Goal: Information Seeking & Learning: Learn about a topic

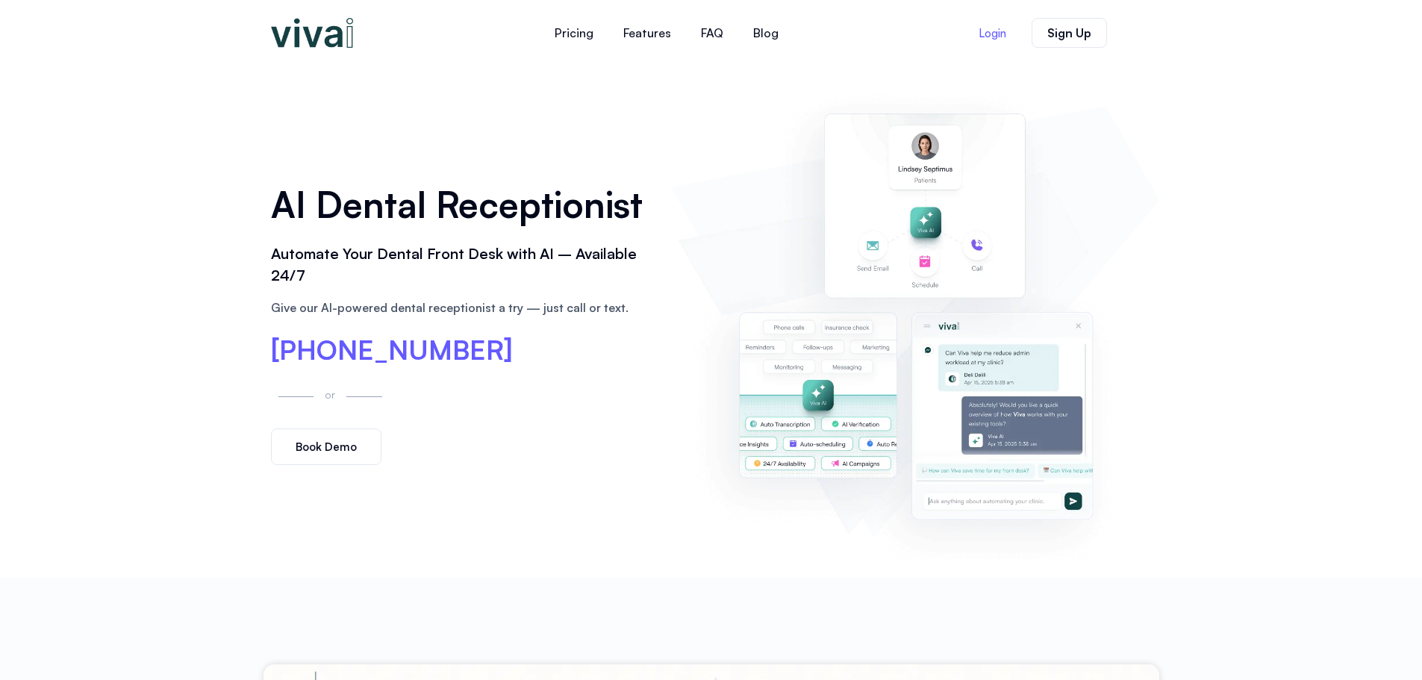
click at [990, 34] on span "Login" at bounding box center [993, 33] width 28 height 11
click at [321, 40] on img at bounding box center [312, 33] width 82 height 30
click at [646, 35] on link "Features" at bounding box center [647, 33] width 78 height 36
click at [647, 36] on link "Features" at bounding box center [647, 33] width 78 height 36
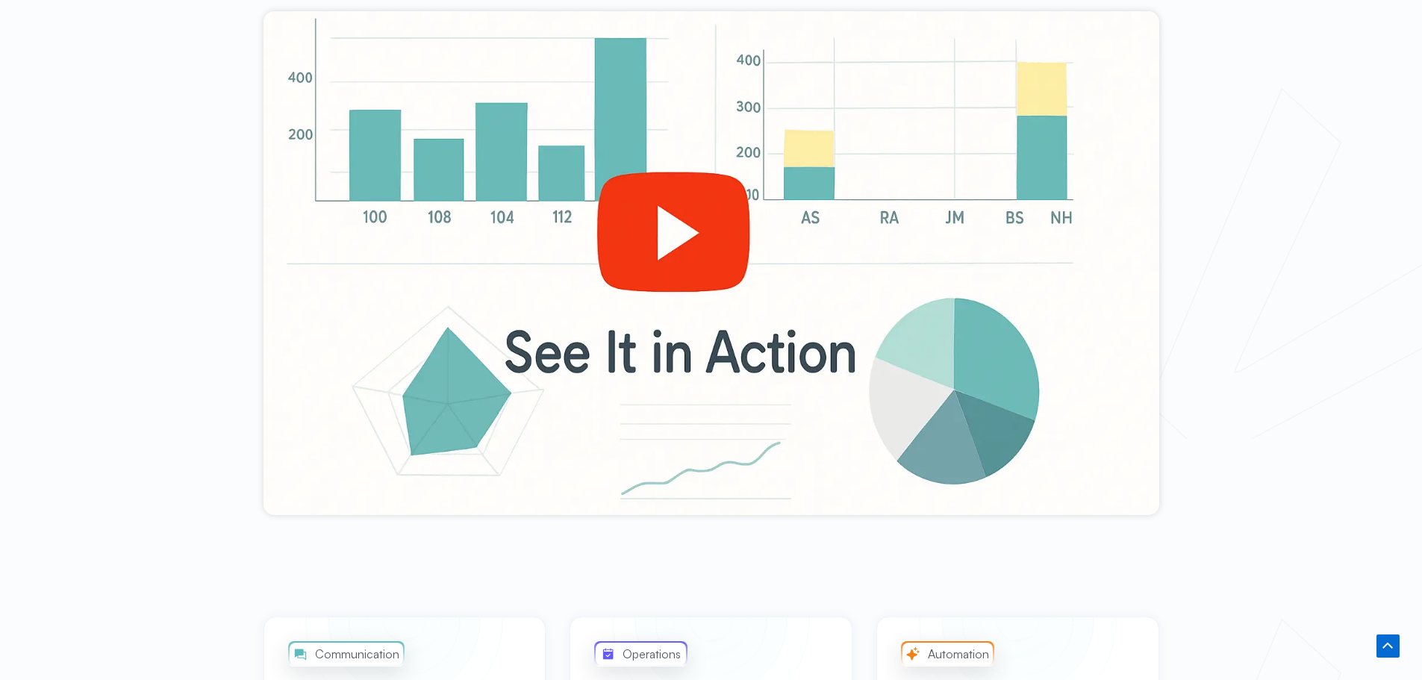
scroll to position [219, 0]
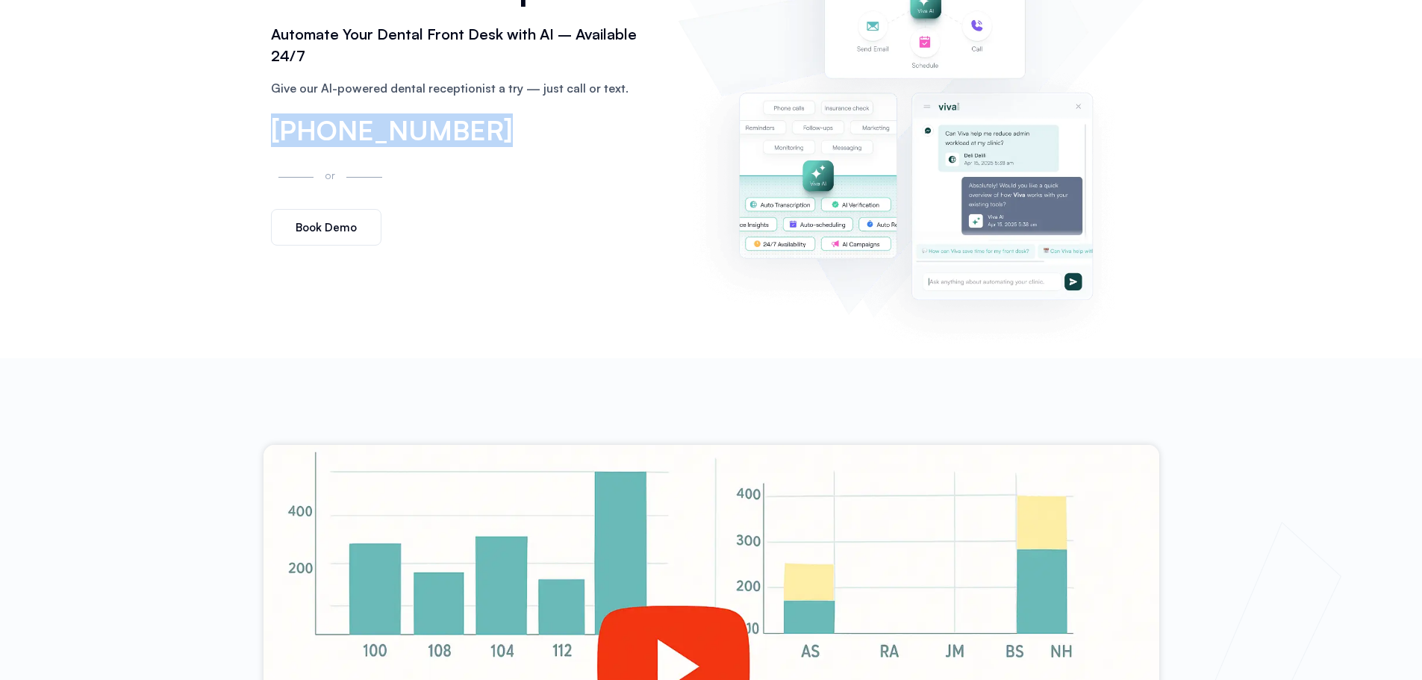
drag, startPoint x: 252, startPoint y: 117, endPoint x: 474, endPoint y: 128, distance: 222.0
click at [474, 128] on div "AI Dental Receptionist Automate Your Dental Front Desk with AI – Available 24/7…" at bounding box center [711, 102] width 1422 height 512
click at [515, 191] on div "AI Dental Receptionist Automate Your Dental Front Desk with AI – Available 24/7…" at bounding box center [463, 102] width 400 height 302
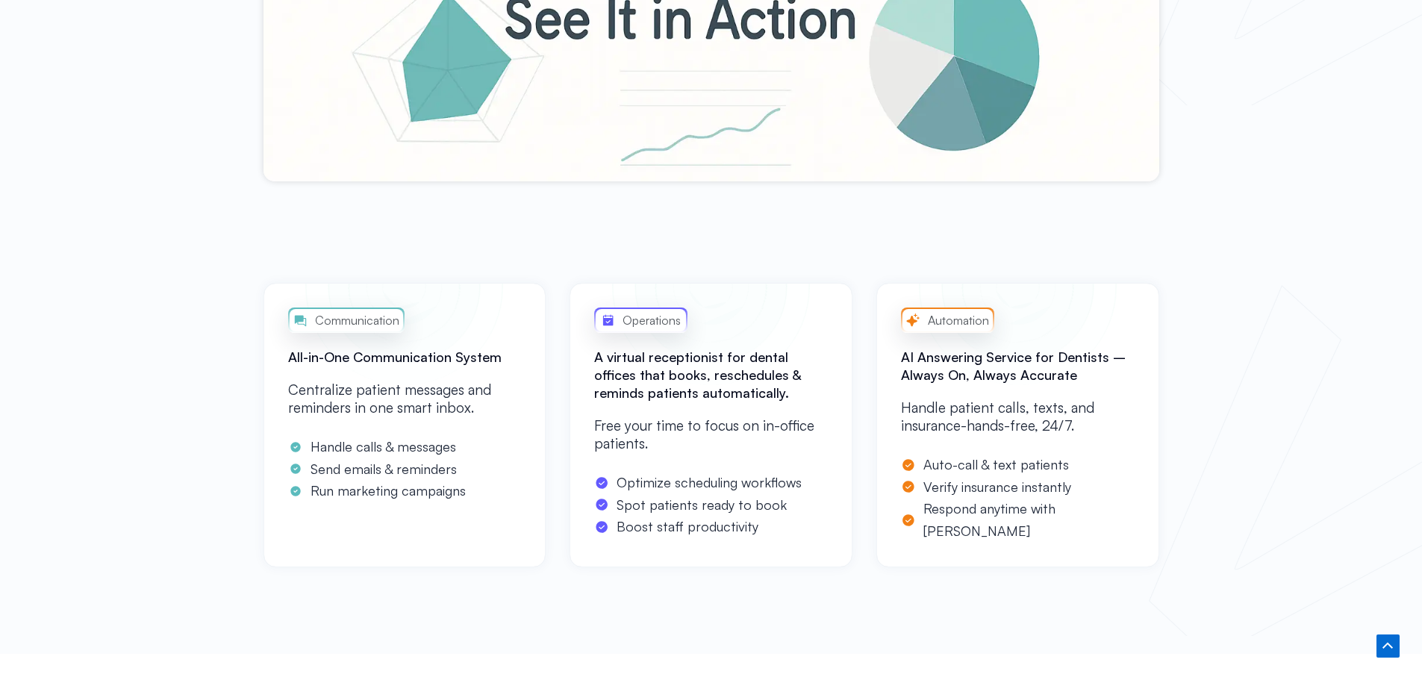
scroll to position [0, 0]
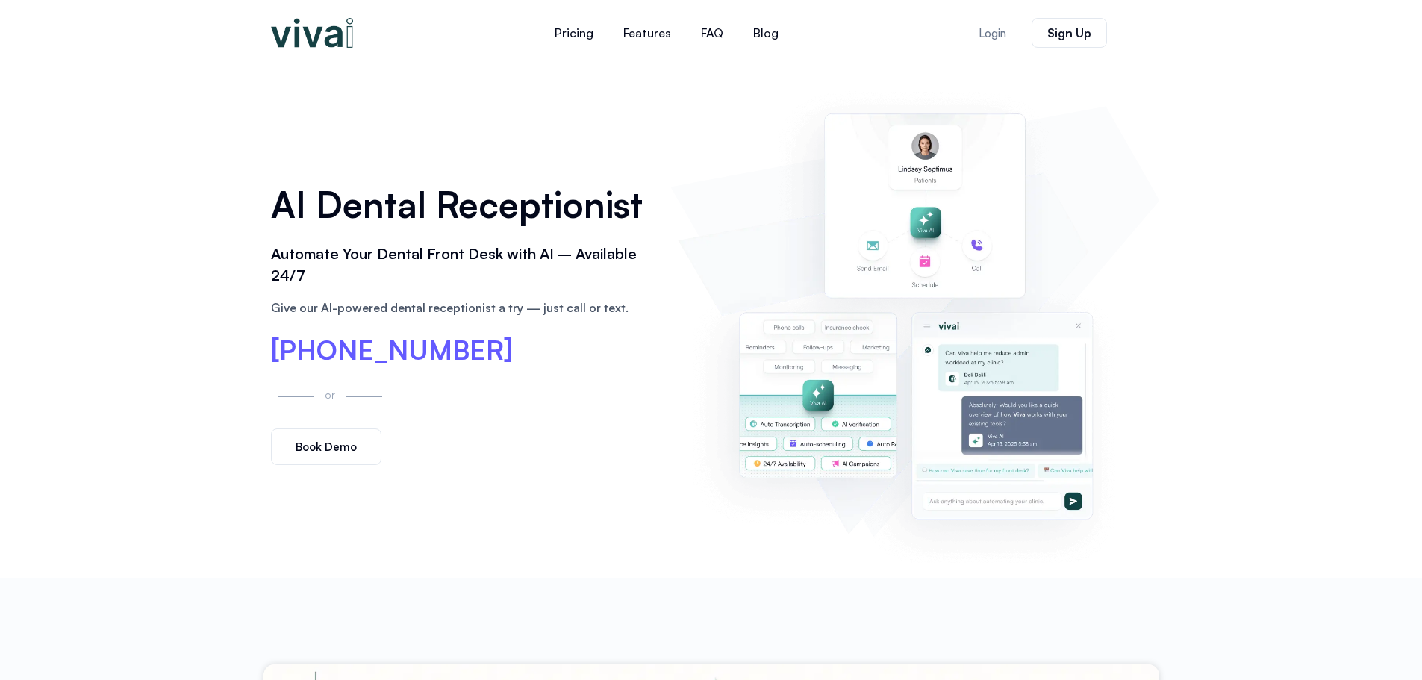
click at [1029, 71] on div "AI Dental Receptionist Automate Your Dental Front Desk with AI – Available 24/7…" at bounding box center [711, 322] width 896 height 512
